Goal: Task Accomplishment & Management: Manage account settings

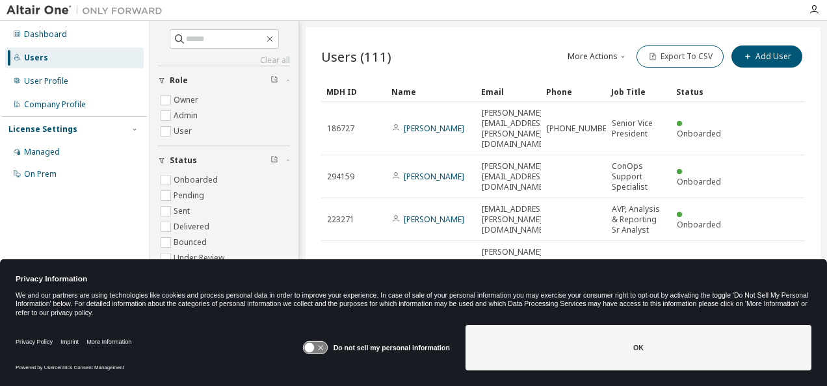
click at [322, 33] on div "Users (111) More Actions Import From CSV Export To CSV Add User Clear Load Save…" at bounding box center [563, 184] width 515 height 315
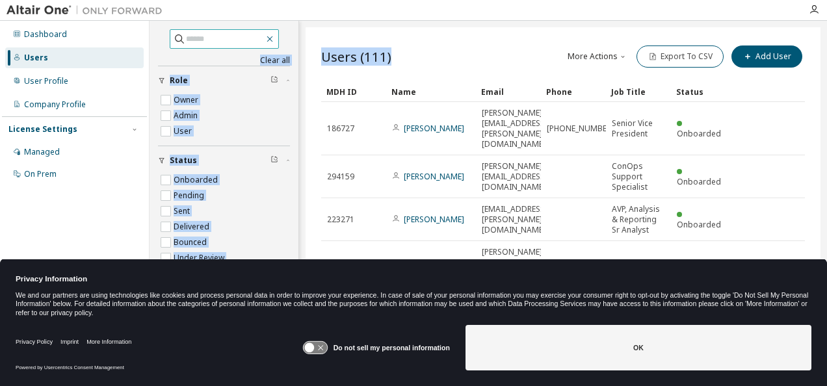
drag, startPoint x: 400, startPoint y: 35, endPoint x: 283, endPoint y: 40, distance: 116.5
click at [283, 40] on div "Clear all Status Onboarded Pending Sent Delivered Bounced Under Review Revoked …" at bounding box center [488, 185] width 677 height 328
click at [275, 40] on icon "button" at bounding box center [270, 39] width 10 height 10
click at [324, 39] on div "Users (111) More Actions Import From CSV Export To CSV Add User Clear Load Save…" at bounding box center [563, 184] width 515 height 315
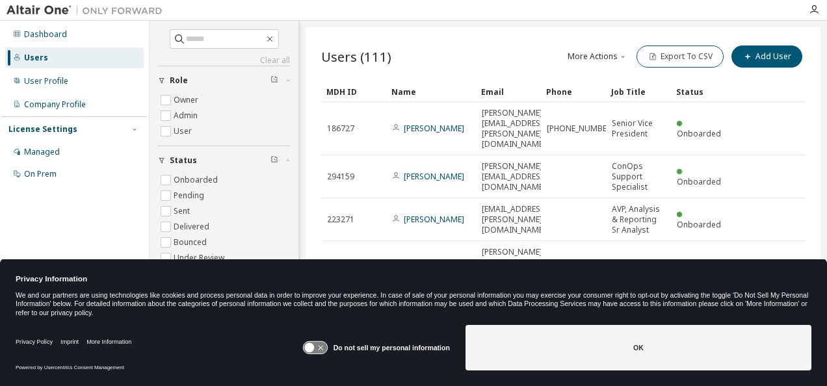
click at [44, 237] on div "Dashboard Users User Profile Company Profile License Settings Managed On Prem" at bounding box center [74, 173] width 145 height 300
click at [275, 39] on icon "button" at bounding box center [270, 39] width 10 height 10
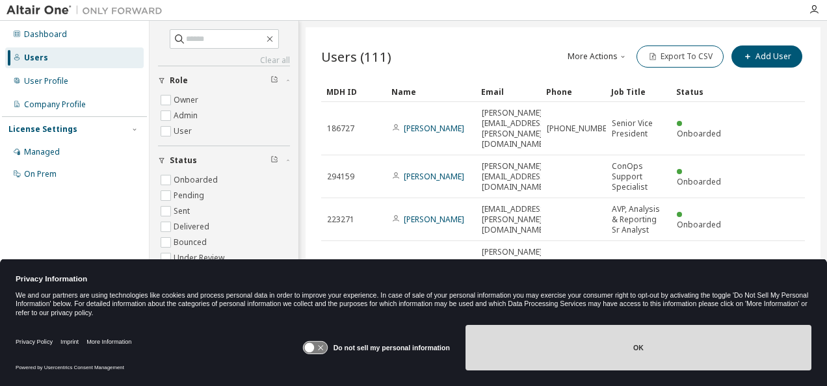
click at [627, 351] on button "OK" at bounding box center [639, 348] width 346 height 46
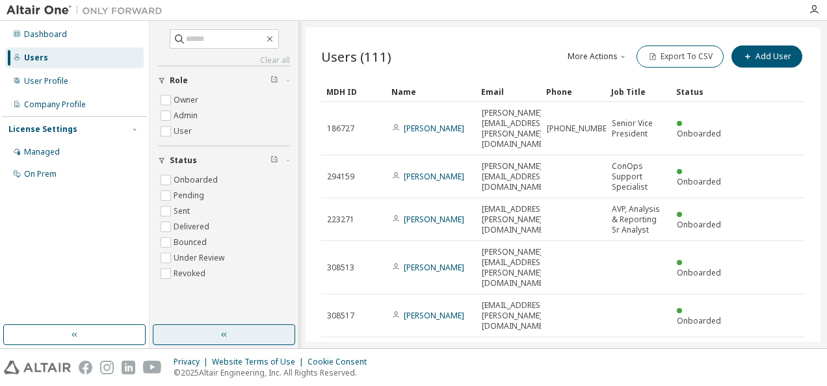
click at [248, 342] on button "button" at bounding box center [224, 334] width 142 height 21
